Goal: Navigation & Orientation: Find specific page/section

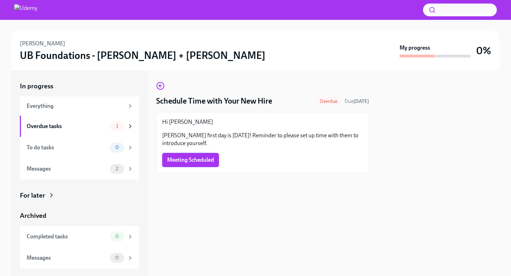
click at [201, 163] on span "Meeting Scheduled" at bounding box center [190, 160] width 47 height 7
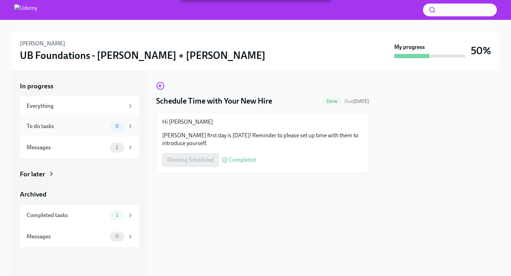
click at [81, 127] on div "To do tasks" at bounding box center [67, 126] width 81 height 8
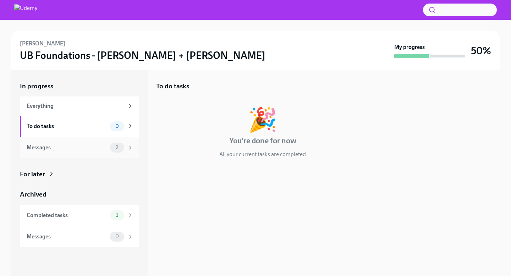
click at [69, 148] on div "Messages" at bounding box center [67, 148] width 81 height 8
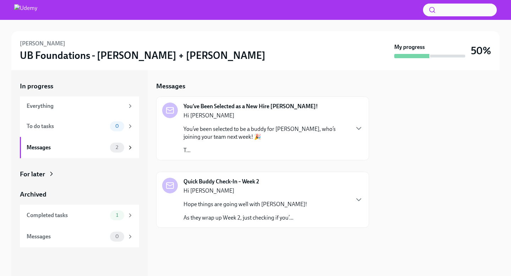
click at [234, 189] on p "Hi [PERSON_NAME]" at bounding box center [246, 191] width 124 height 8
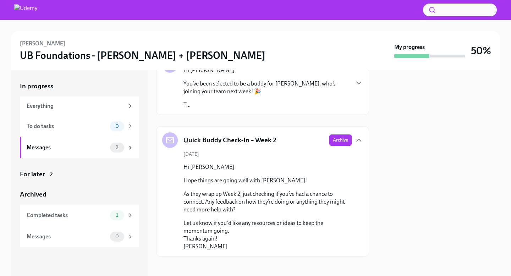
scroll to position [48, 0]
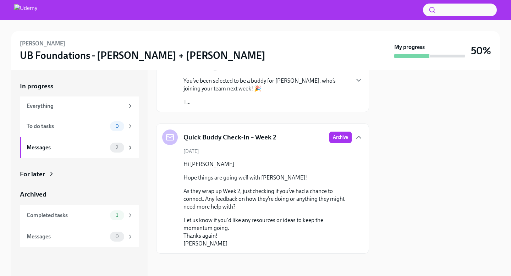
click at [220, 217] on p "Let us know if you'd like any resources or ideas to keep the momentum going. Th…" at bounding box center [268, 232] width 168 height 31
click at [340, 139] on span "Archive" at bounding box center [340, 137] width 15 height 7
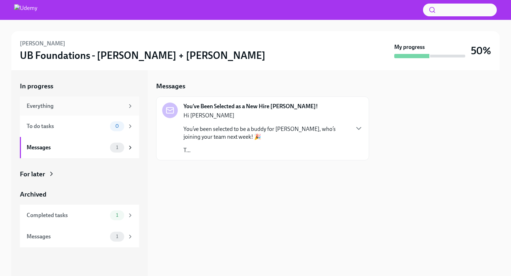
click at [51, 104] on div "Everything" at bounding box center [76, 106] width 98 height 8
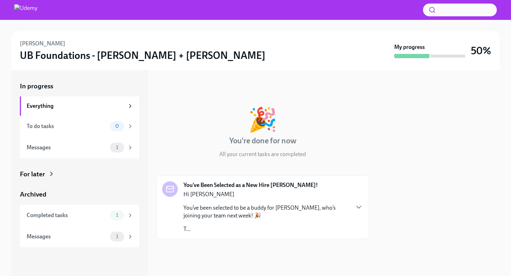
click at [269, 191] on p "Hi [PERSON_NAME]" at bounding box center [266, 195] width 165 height 8
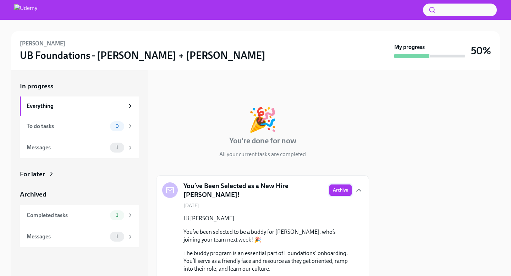
click at [338, 191] on span "Archive" at bounding box center [340, 190] width 15 height 7
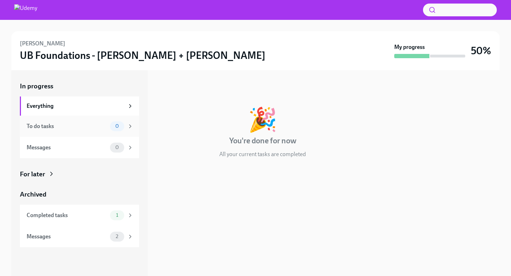
click at [68, 126] on div "To do tasks" at bounding box center [67, 126] width 81 height 8
click at [67, 148] on div "Messages" at bounding box center [67, 148] width 81 height 8
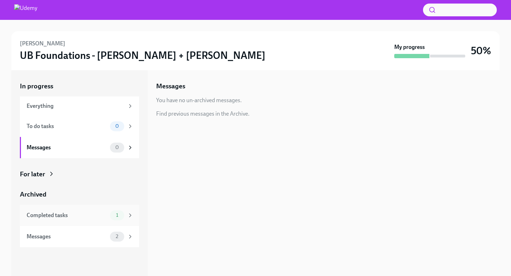
click at [68, 218] on div "Completed tasks" at bounding box center [67, 216] width 81 height 8
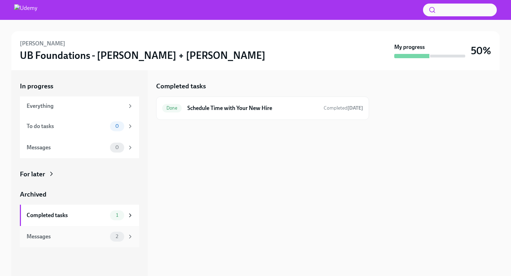
click at [69, 233] on div "Messages" at bounding box center [67, 237] width 81 height 8
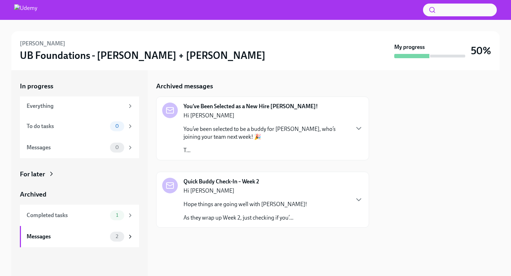
click at [435, 59] on div "[PERSON_NAME] UB Foundations - [PERSON_NAME] + LATAM My progress 50%" at bounding box center [255, 51] width 471 height 22
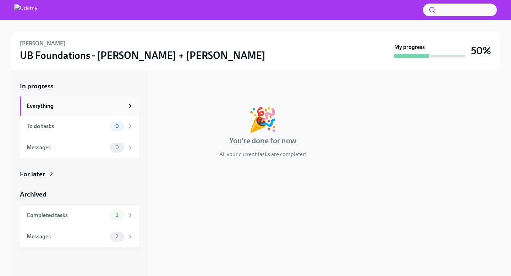
click at [91, 103] on div "Everything" at bounding box center [76, 106] width 98 height 8
click at [65, 238] on div "Messages" at bounding box center [67, 237] width 81 height 8
